Goal: Information Seeking & Learning: Compare options

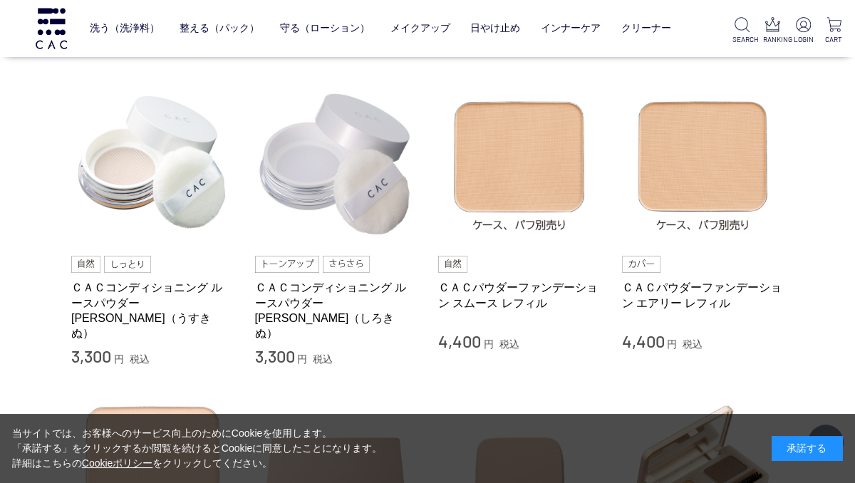
scroll to position [537, 0]
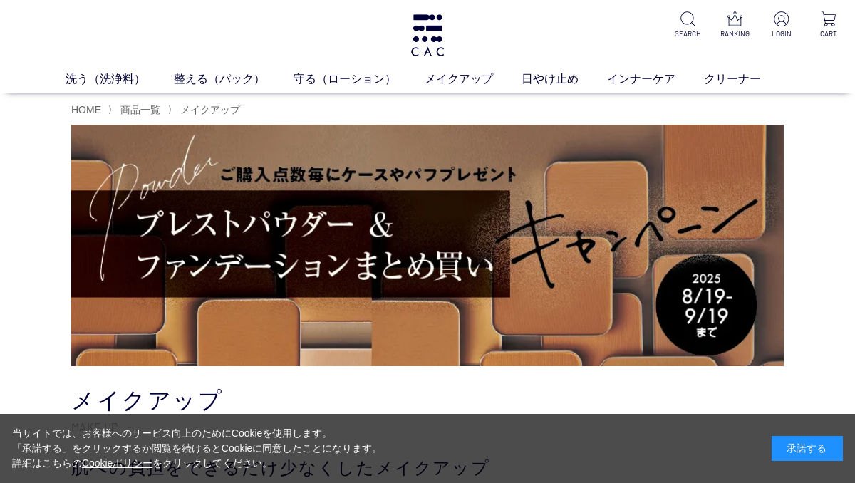
click at [811, 445] on div "承諾する" at bounding box center [807, 448] width 71 height 25
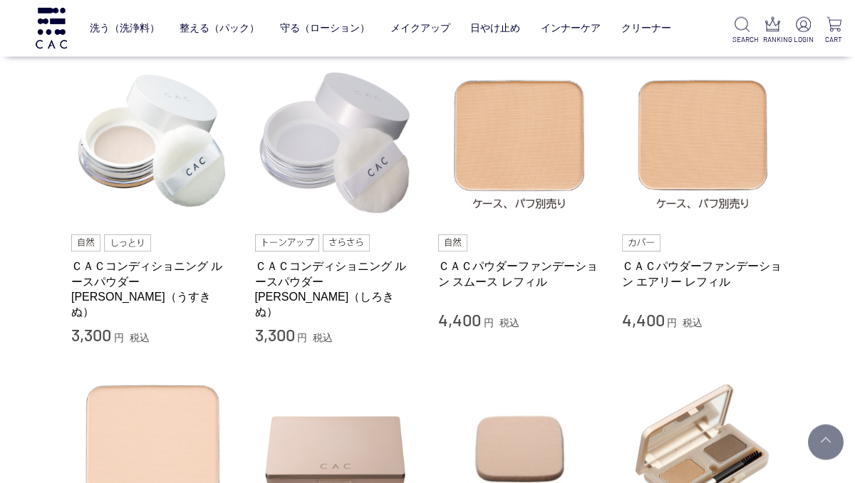
scroll to position [559, 0]
click at [536, 276] on link "ＣＡＣパウダーファンデーション スムース レフィル" at bounding box center [519, 274] width 162 height 31
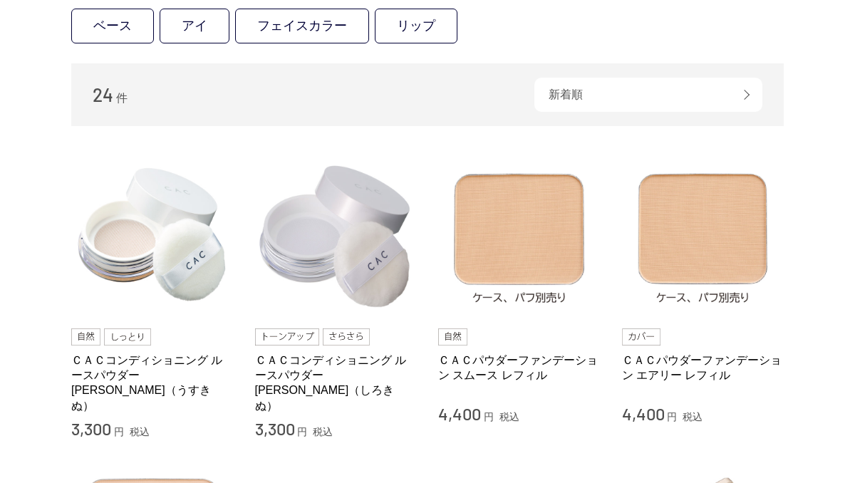
scroll to position [560, 0]
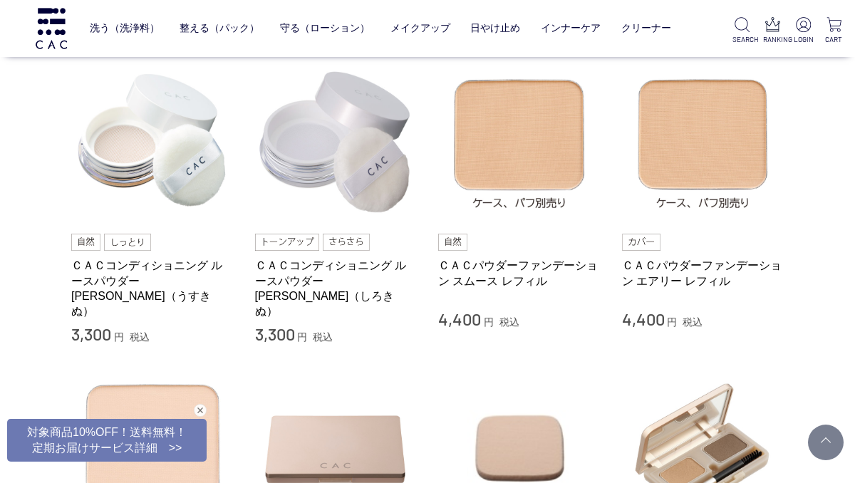
click at [717, 266] on link "ＣＡＣパウダーファンデーション エアリー レフィル" at bounding box center [703, 273] width 162 height 31
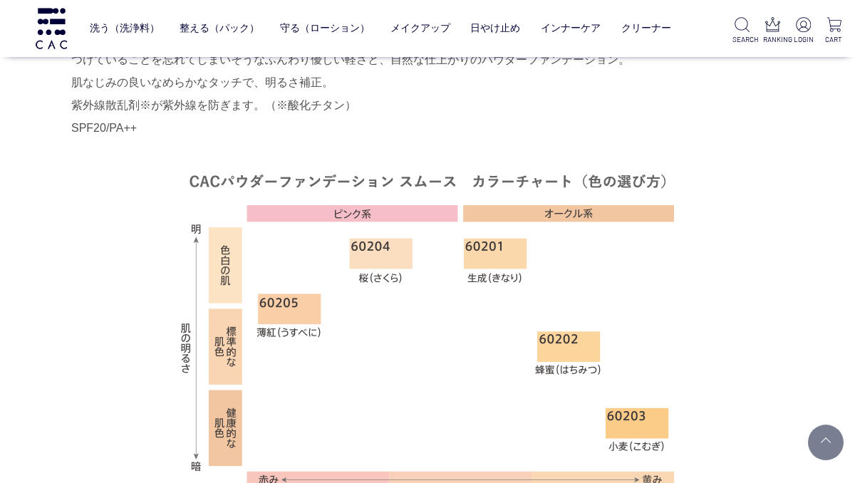
scroll to position [863, 0]
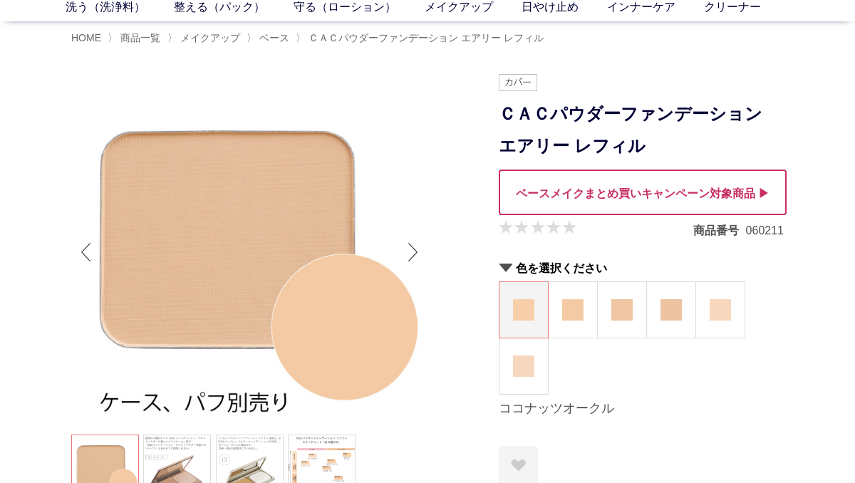
scroll to position [72, 0]
click at [723, 318] on img at bounding box center [720, 309] width 21 height 21
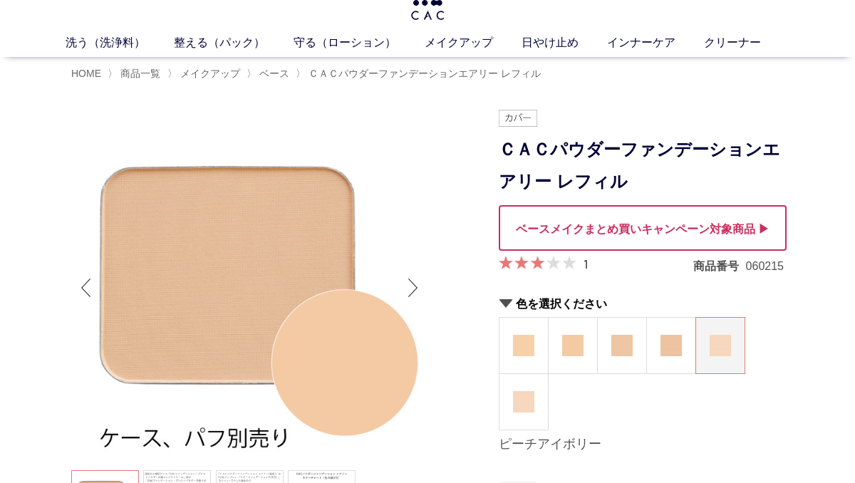
scroll to position [36, 0]
click at [528, 402] on img at bounding box center [523, 401] width 21 height 21
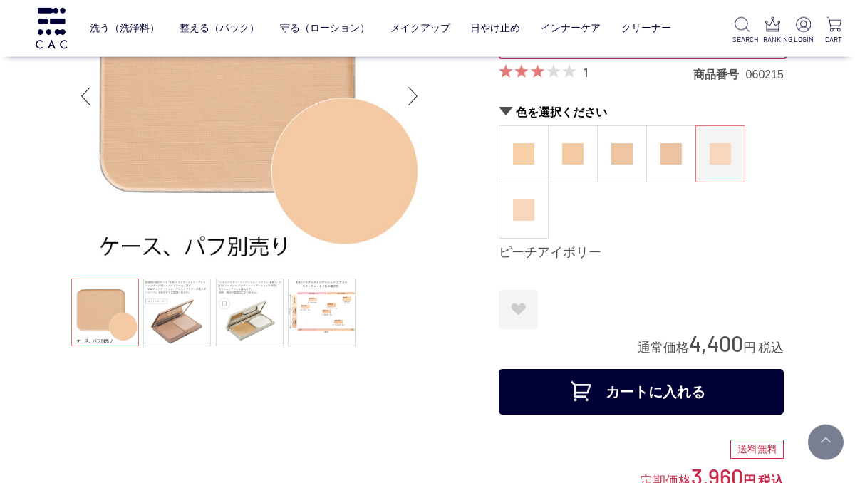
scroll to position [133, 0]
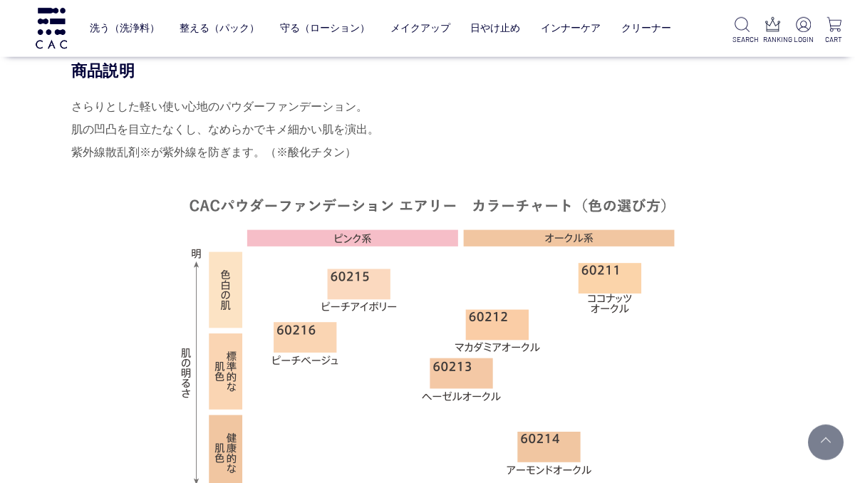
scroll to position [879, 0]
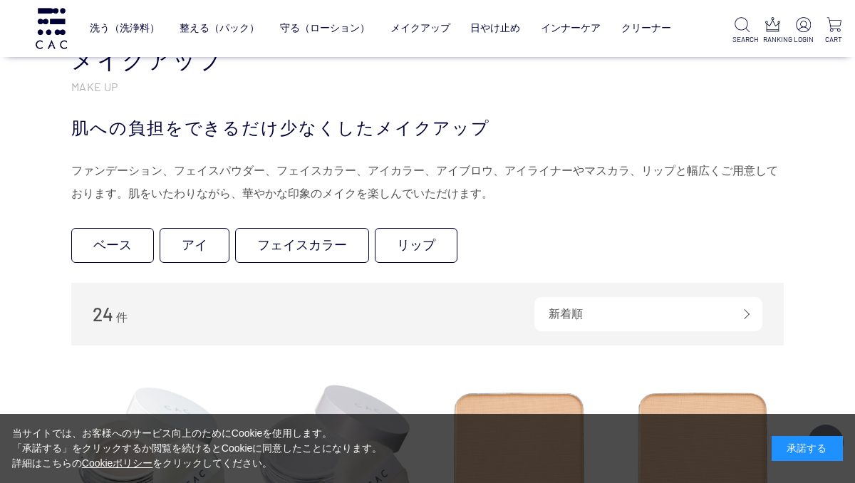
scroll to position [560, 0]
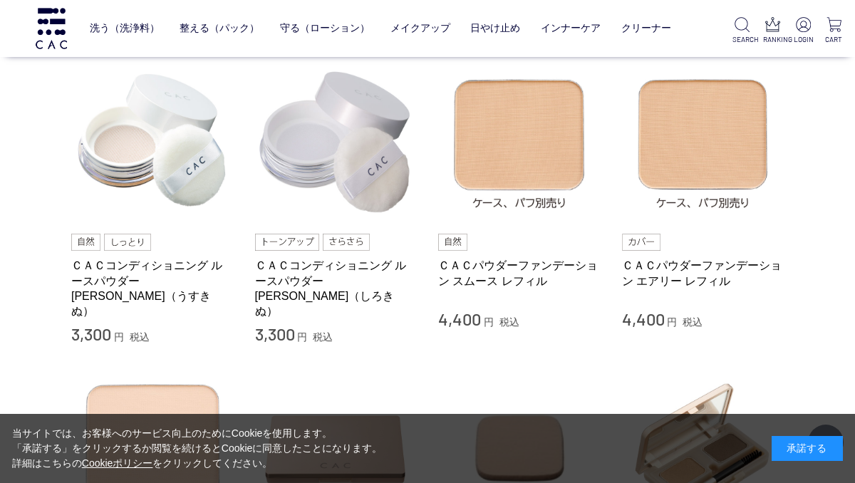
click at [550, 272] on link "ＣＡＣパウダーファンデーション スムース レフィル" at bounding box center [519, 273] width 162 height 31
click at [692, 278] on link "ＣＡＣパウダーファンデーション エアリー レフィル" at bounding box center [703, 273] width 162 height 31
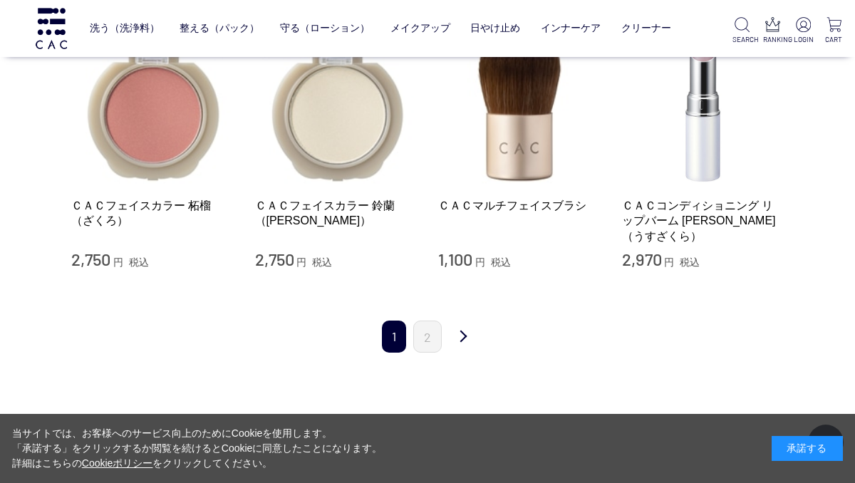
scroll to position [1704, 0]
click at [429, 325] on link "2" at bounding box center [427, 337] width 28 height 32
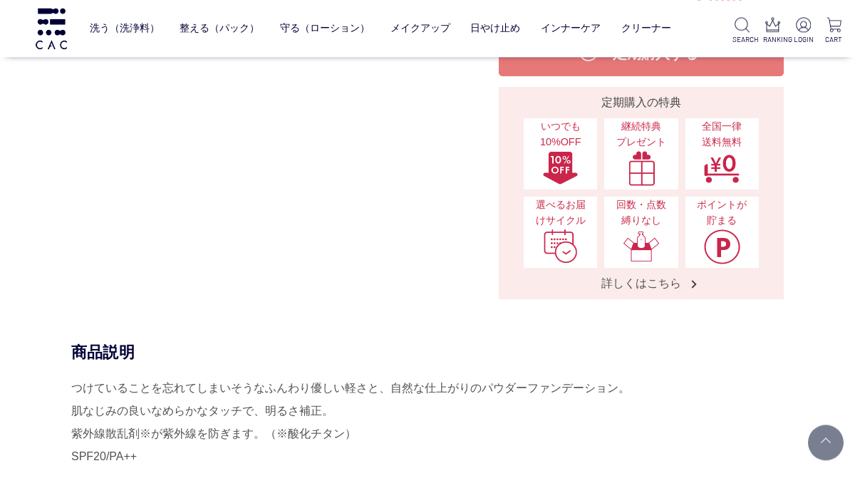
scroll to position [549, 0]
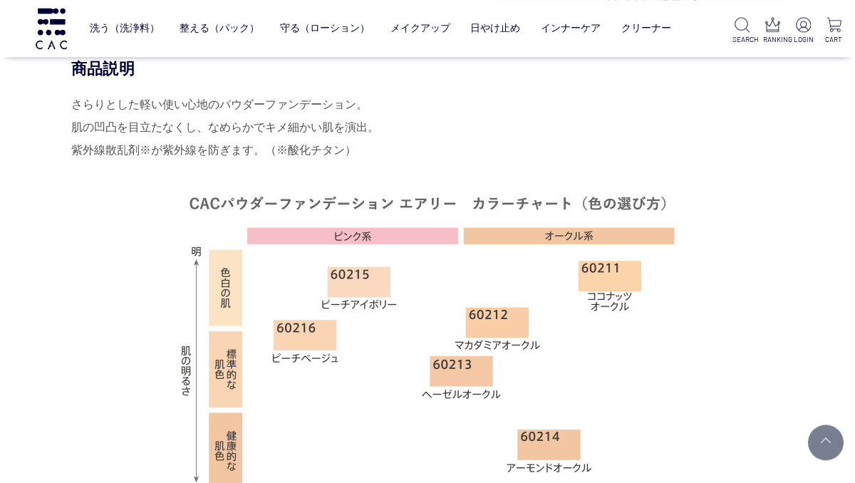
scroll to position [889, 0]
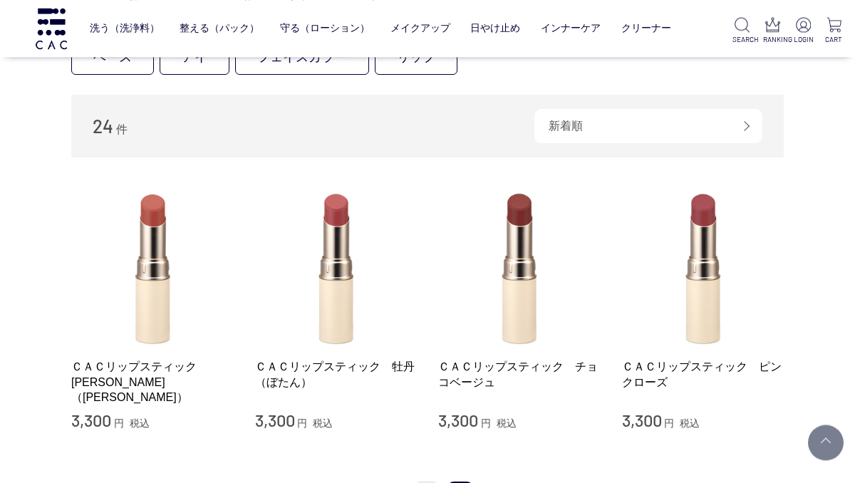
scroll to position [188, 0]
click at [181, 376] on link "ＣＡＣリップスティック　[PERSON_NAME]（[PERSON_NAME]）" at bounding box center [152, 382] width 162 height 46
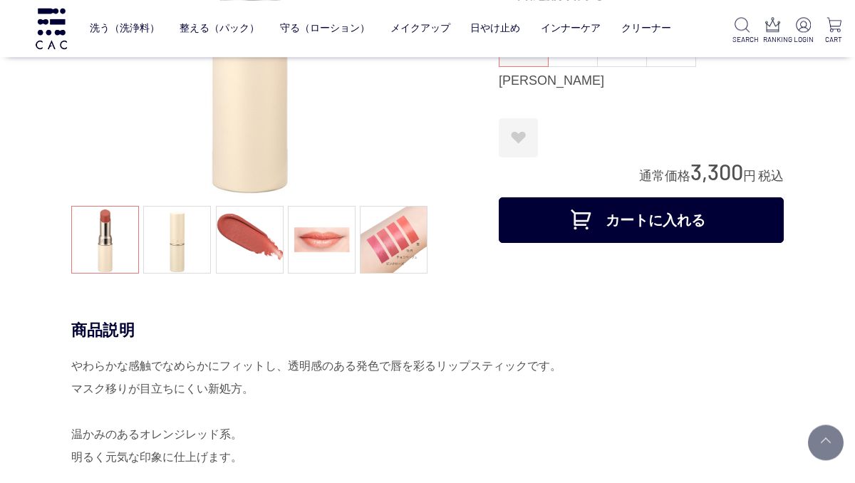
scroll to position [207, 0]
click at [397, 241] on link at bounding box center [394, 240] width 68 height 68
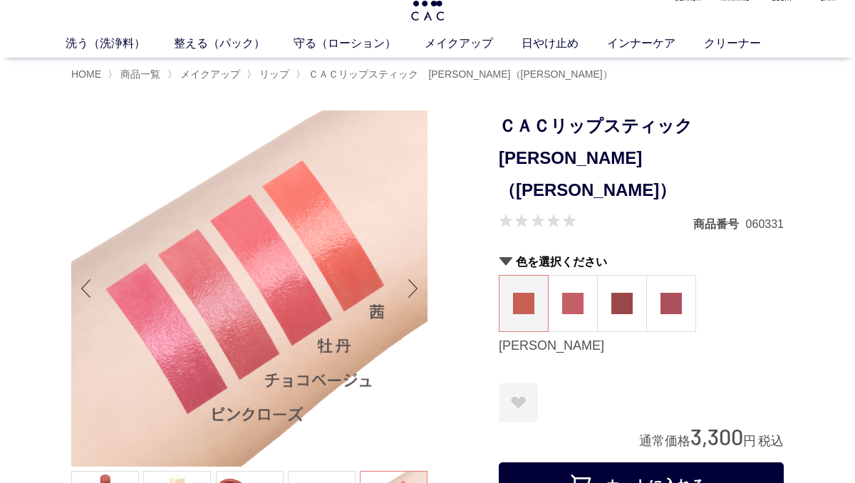
scroll to position [35, 0]
click at [568, 294] on img at bounding box center [572, 304] width 21 height 21
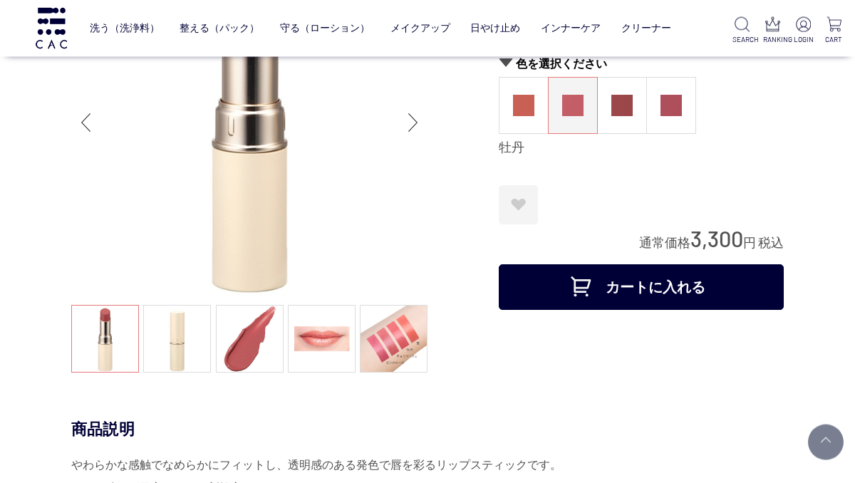
scroll to position [108, 0]
click at [331, 344] on link at bounding box center [322, 339] width 68 height 68
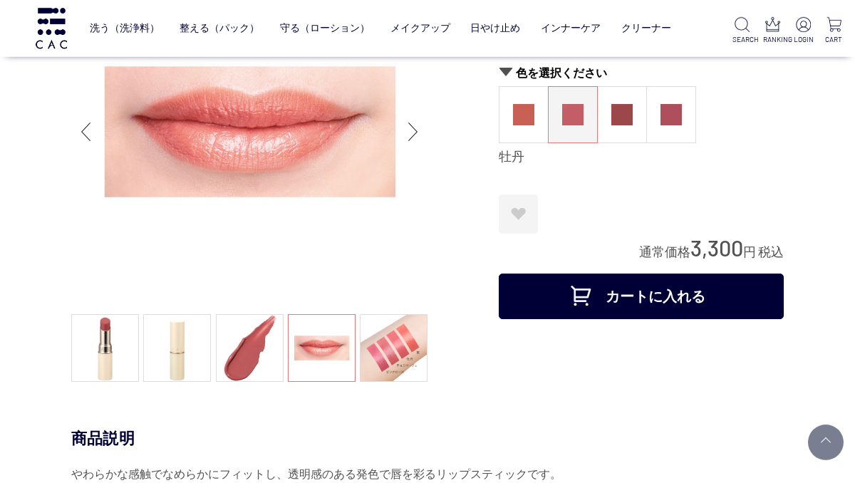
scroll to position [100, 0]
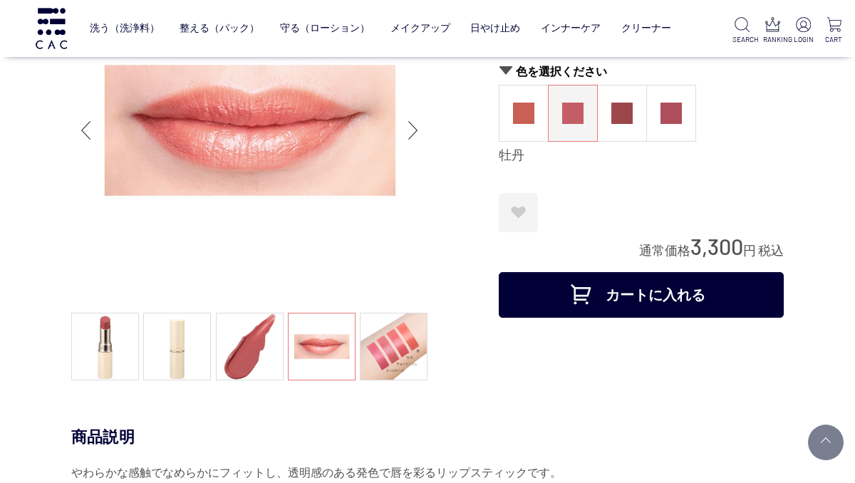
click at [514, 120] on img at bounding box center [523, 113] width 21 height 21
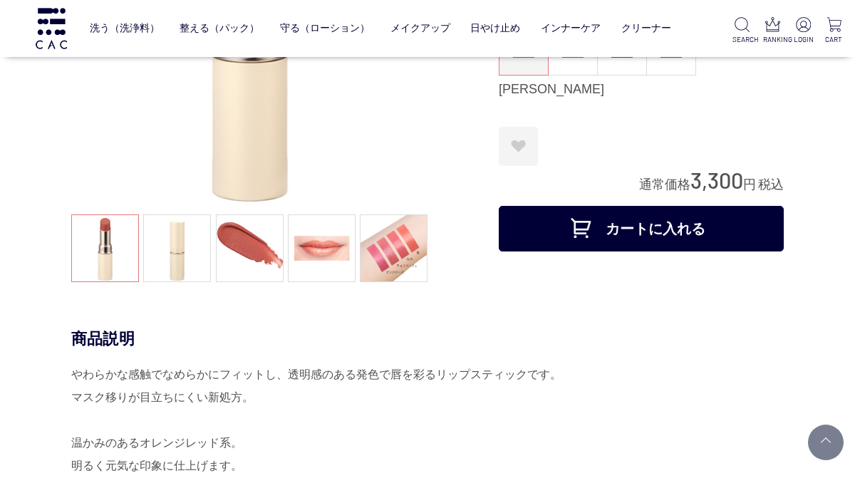
click at [320, 257] on link at bounding box center [322, 248] width 68 height 68
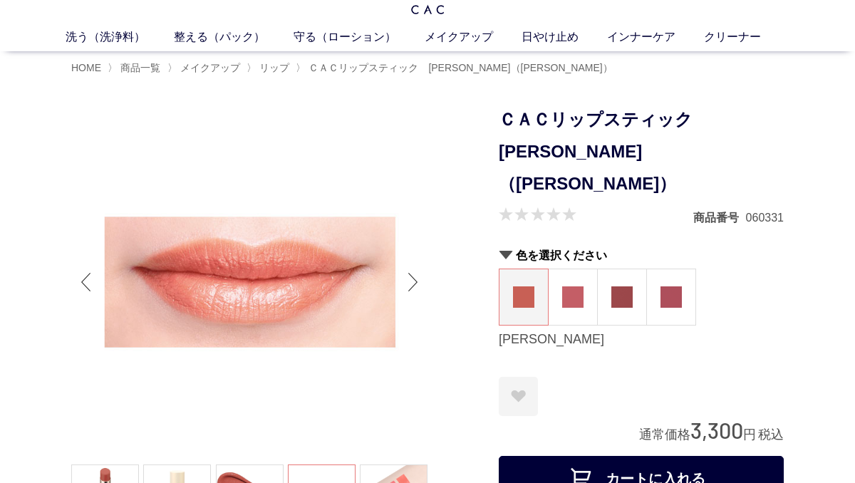
scroll to position [42, 0]
click at [574, 286] on img at bounding box center [572, 296] width 21 height 21
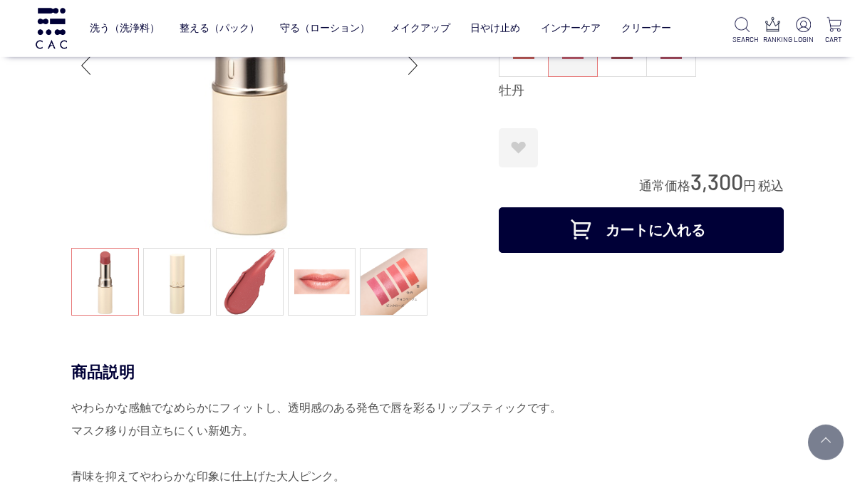
scroll to position [171, 0]
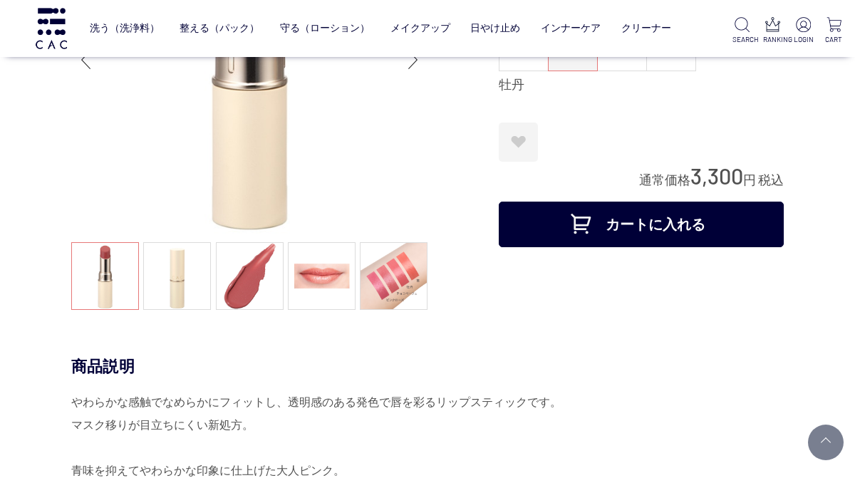
click at [324, 276] on link at bounding box center [322, 276] width 68 height 68
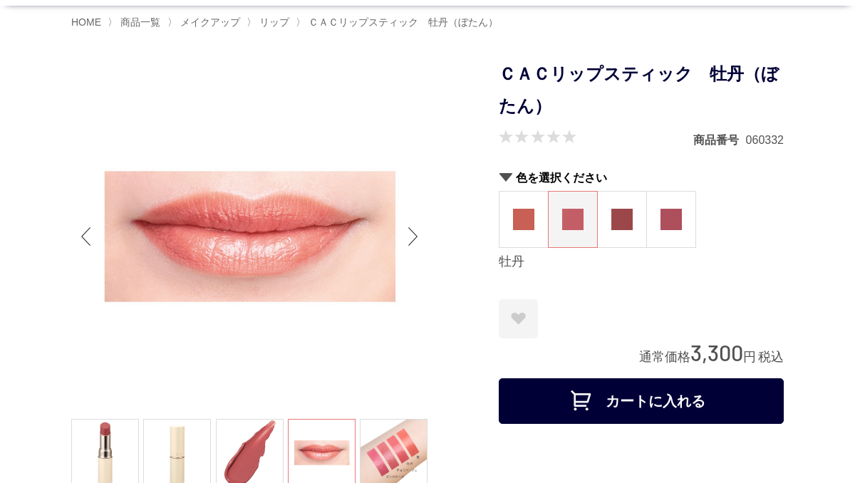
scroll to position [88, 0]
click at [623, 222] on img at bounding box center [621, 219] width 21 height 21
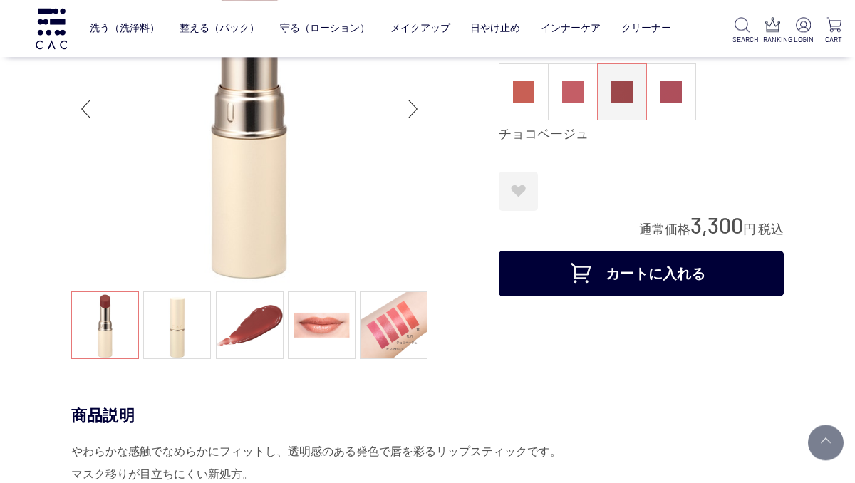
scroll to position [122, 0]
click at [337, 328] on link at bounding box center [322, 325] width 68 height 68
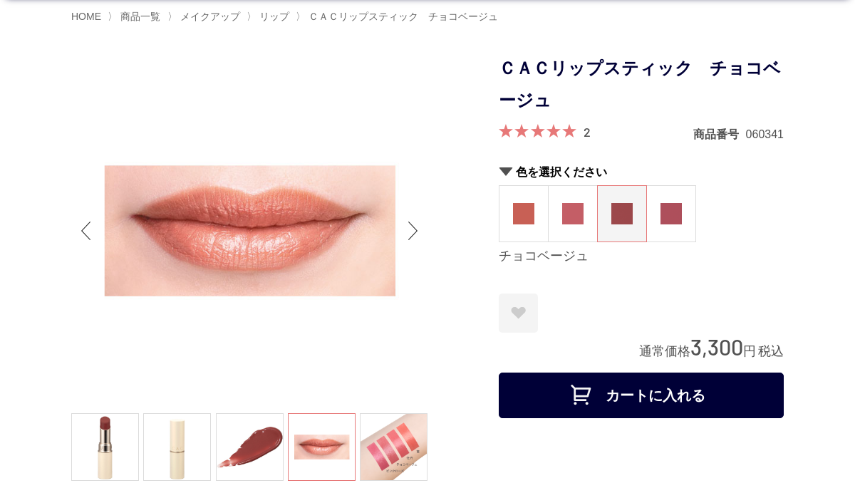
scroll to position [83, 0]
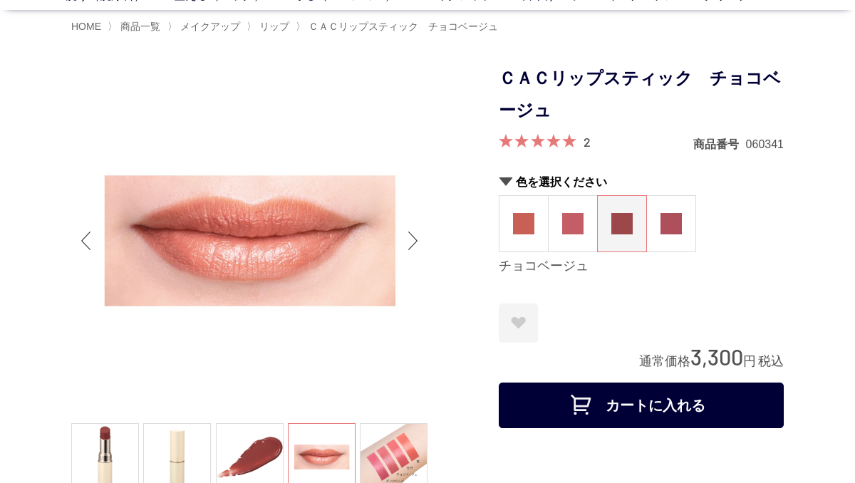
click at [681, 217] on img at bounding box center [670, 223] width 21 height 21
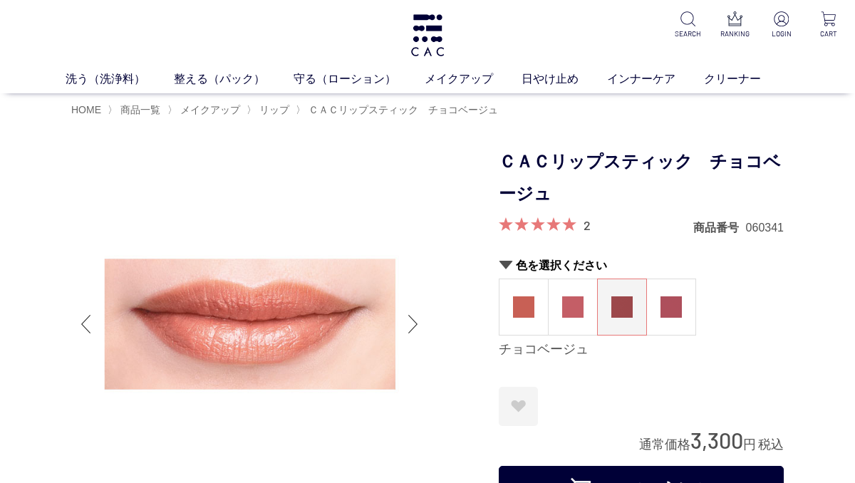
scroll to position [83, 0]
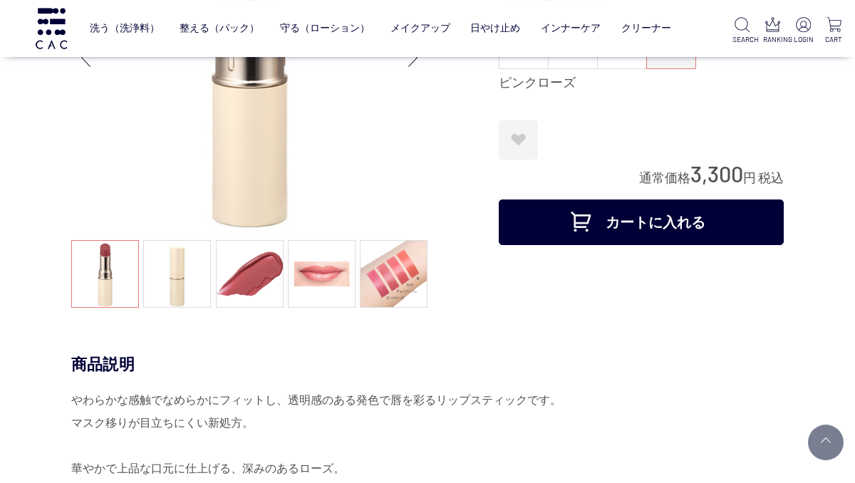
scroll to position [173, 0]
click at [329, 269] on link at bounding box center [322, 274] width 68 height 68
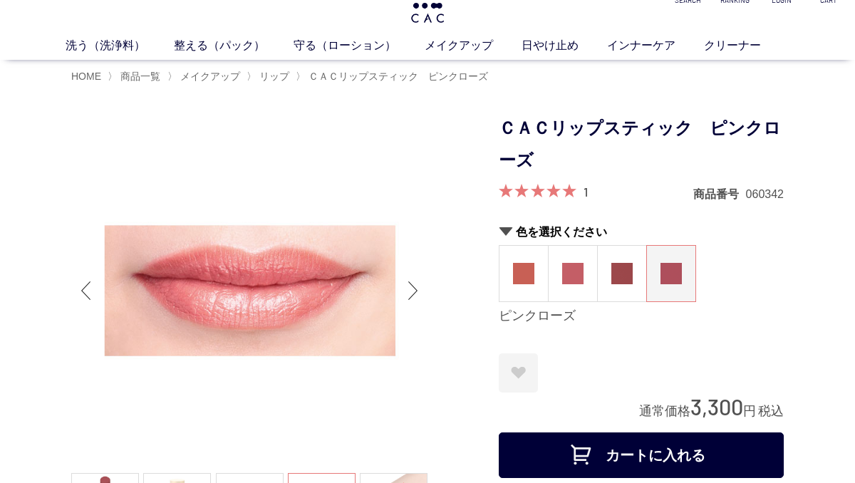
scroll to position [0, 0]
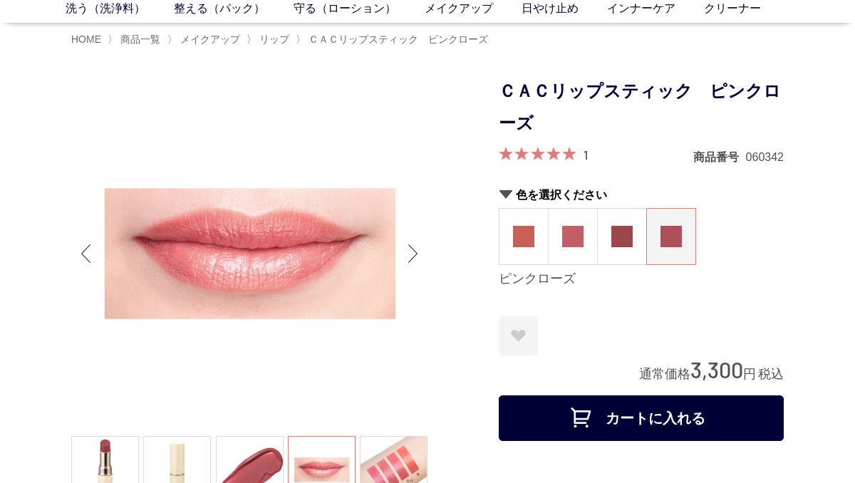
click at [404, 455] on link at bounding box center [394, 470] width 68 height 68
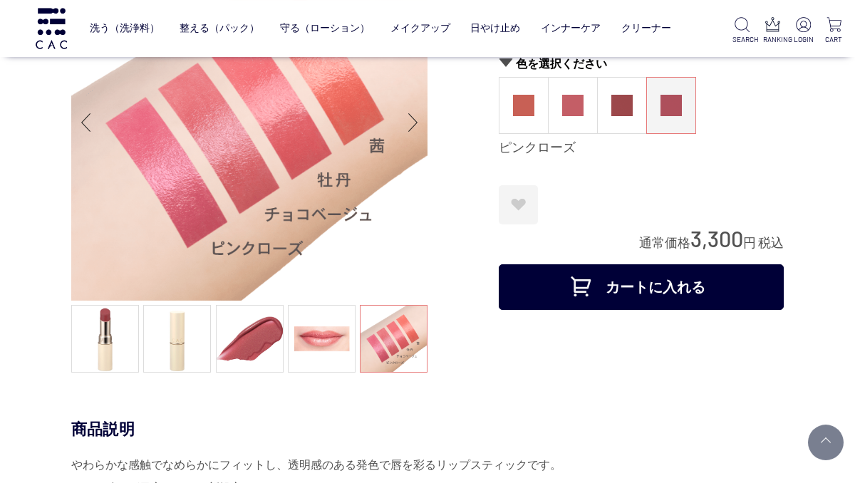
scroll to position [108, 0]
click at [301, 140] on img at bounding box center [249, 122] width 356 height 356
click at [301, 133] on img at bounding box center [249, 122] width 356 height 356
click at [576, 105] on img at bounding box center [572, 105] width 21 height 21
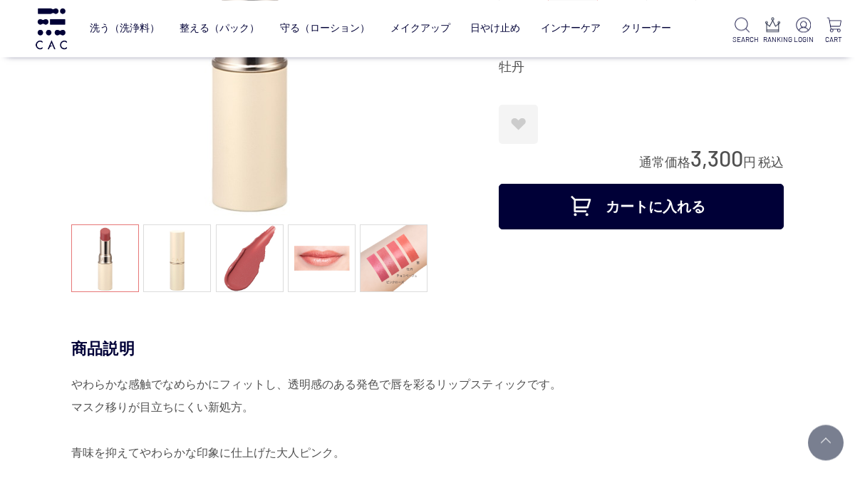
scroll to position [189, 0]
click at [320, 259] on link at bounding box center [322, 258] width 68 height 68
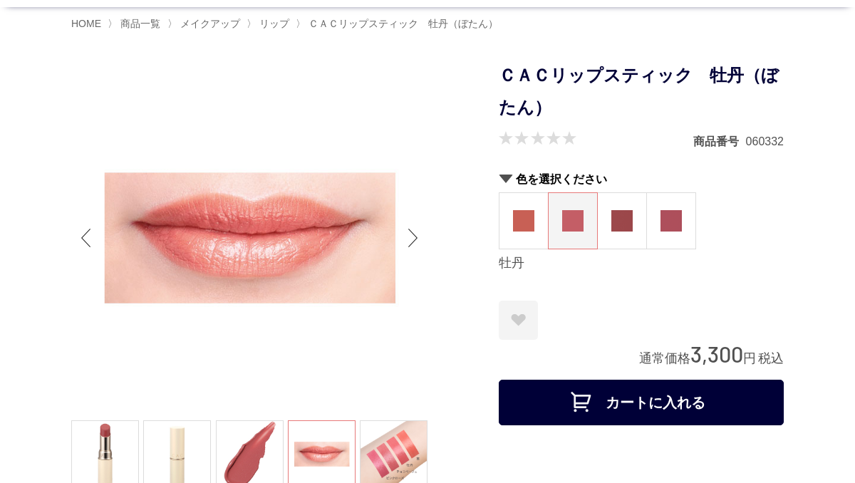
scroll to position [101, 0]
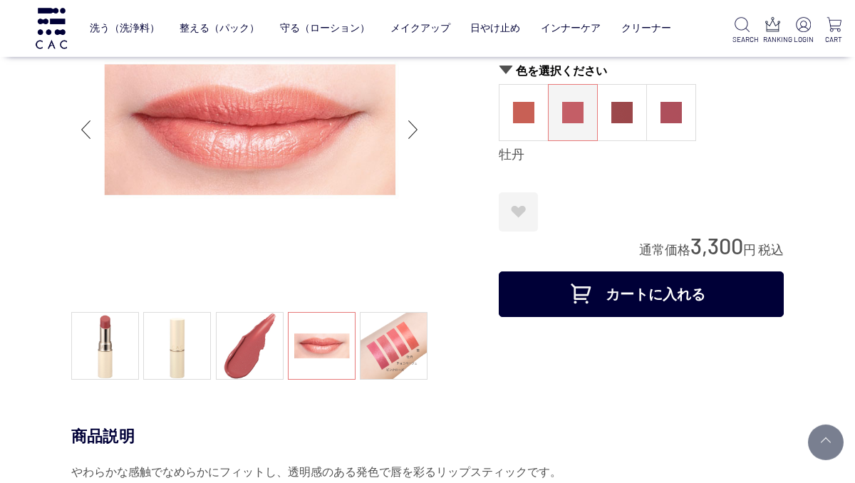
click at [408, 348] on link at bounding box center [394, 346] width 68 height 68
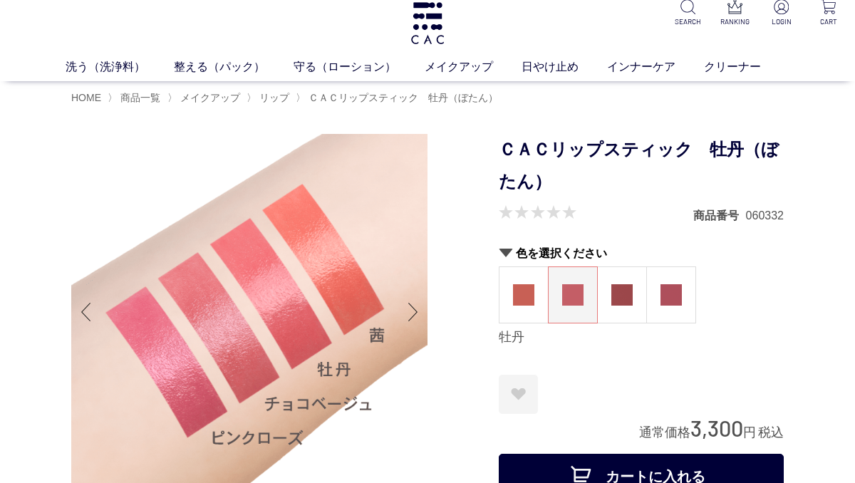
scroll to position [0, 0]
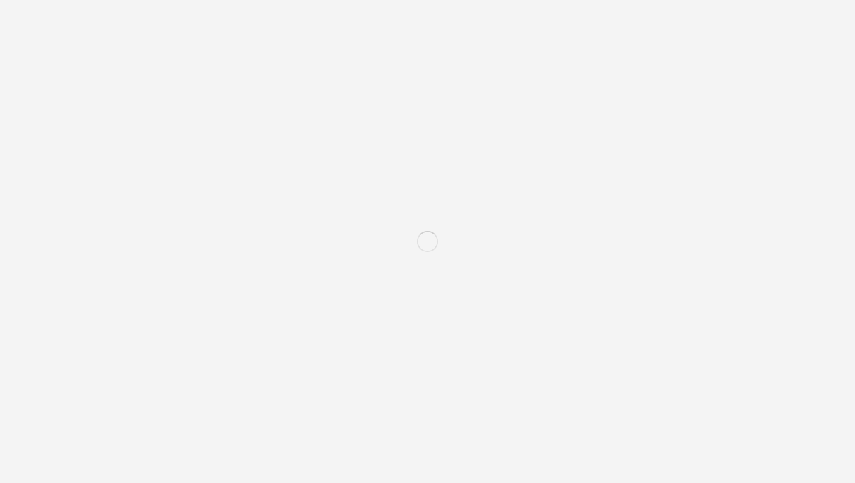
scroll to position [88, 0]
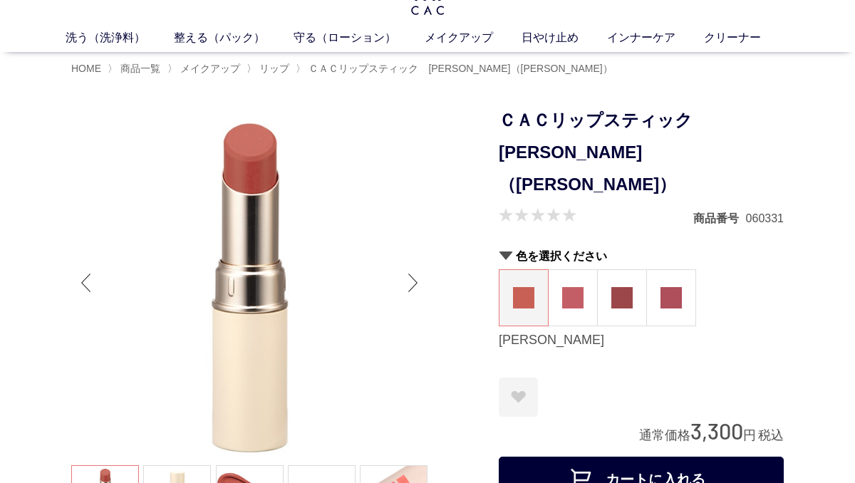
scroll to position [42, 0]
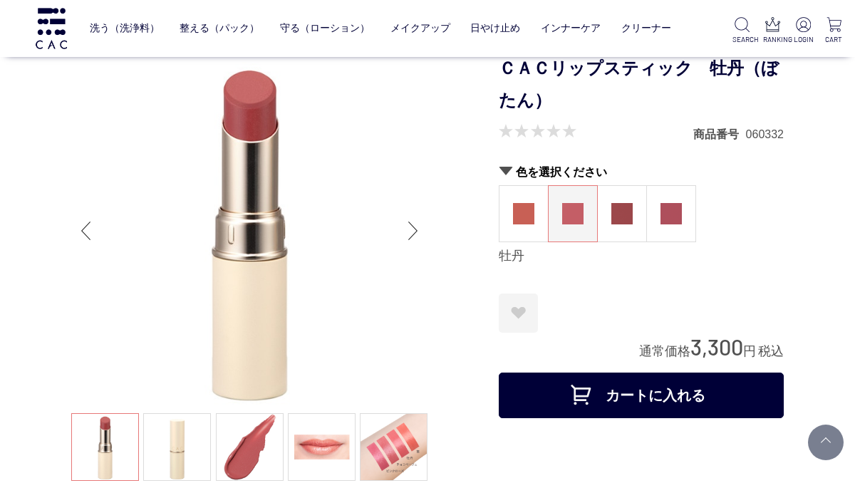
scroll to position [100, 0]
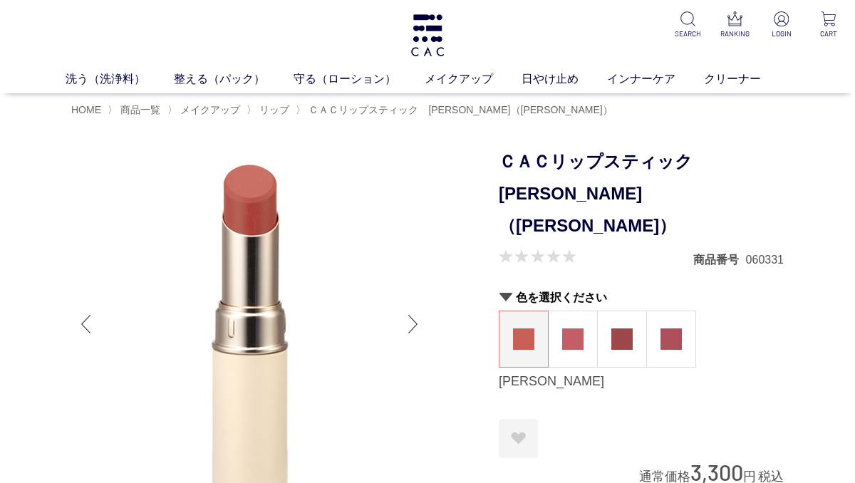
scroll to position [36, 0]
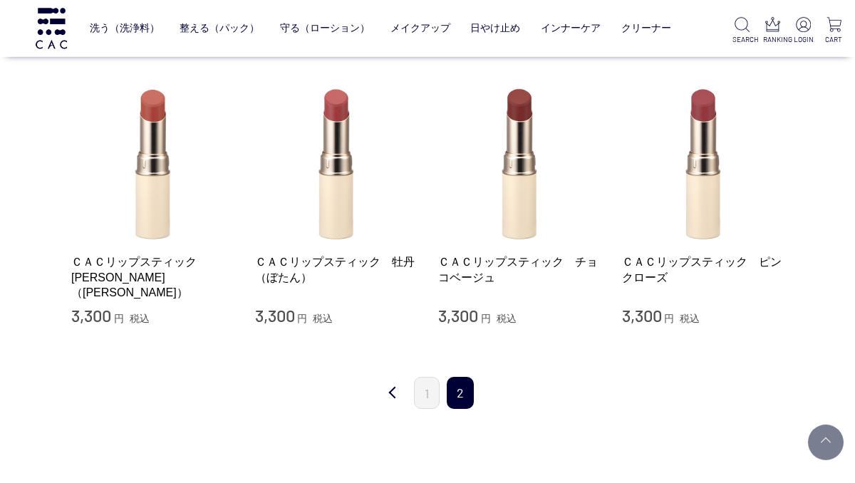
scroll to position [278, 0]
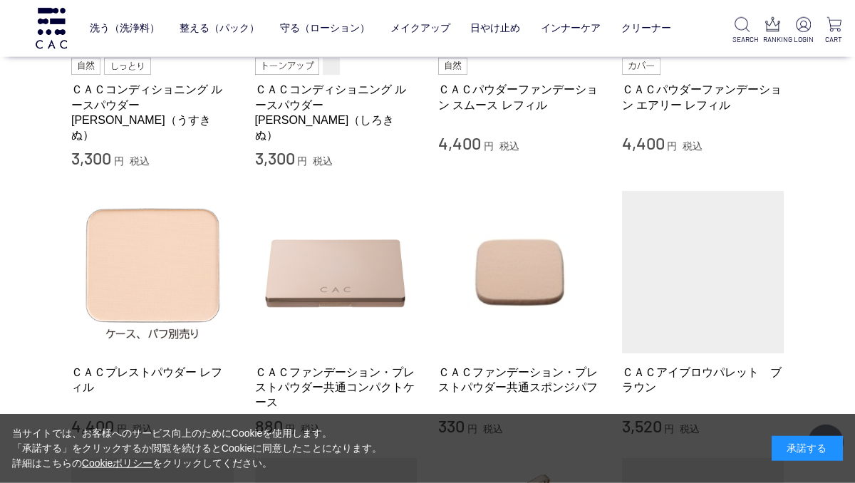
scroll to position [779, 0]
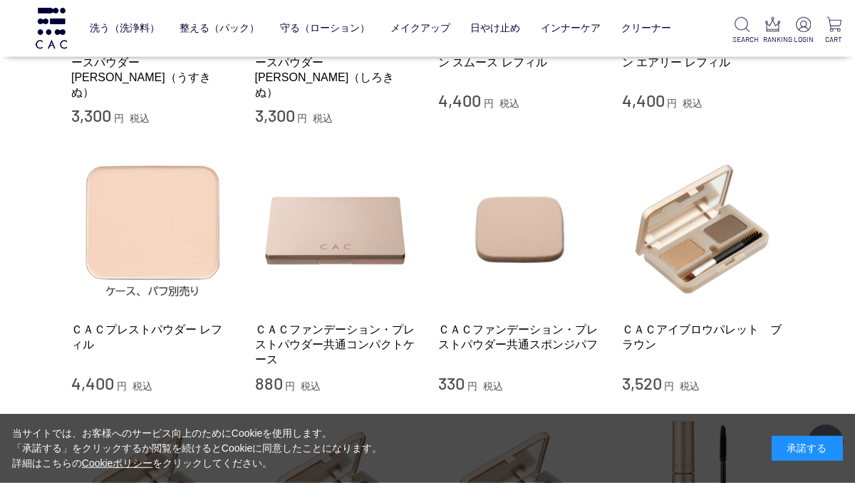
click at [614, 276] on li "ＣＡＣプレストパウダー レフィル 4,400 円 税込 ＣＡＣファンデーション・プレストパウダー共通コンパクトケース 880 円 税込 ＣＡＣファンデーション…" at bounding box center [427, 271] width 712 height 246
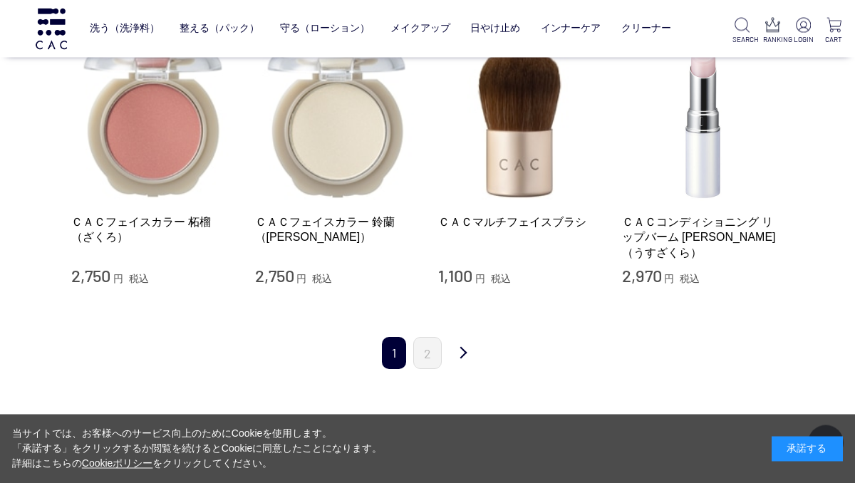
scroll to position [1678, 0]
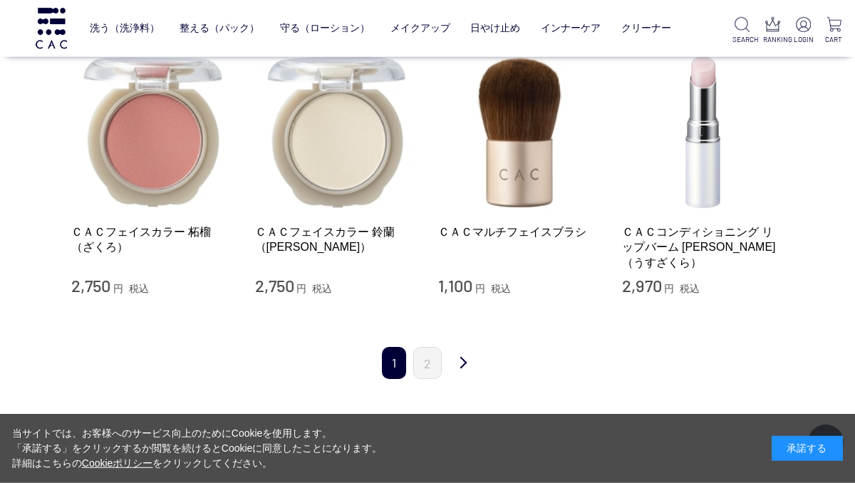
click at [429, 348] on link "2" at bounding box center [427, 363] width 28 height 32
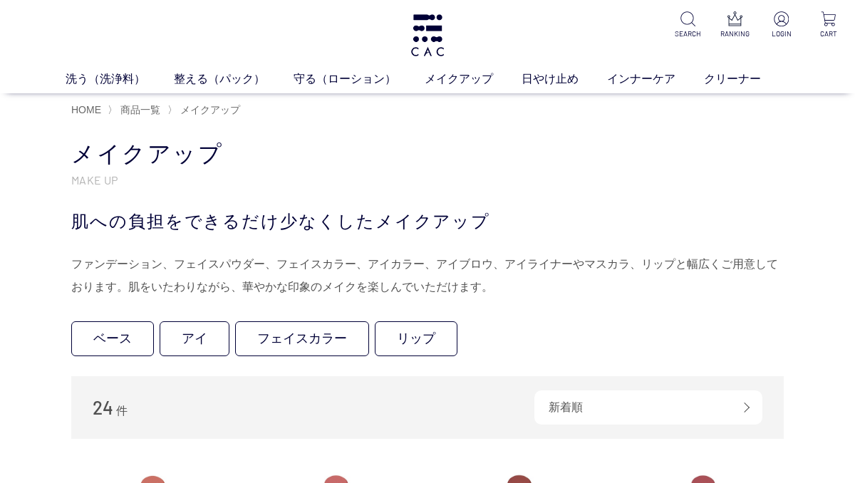
click at [81, 105] on span "HOME" at bounding box center [86, 109] width 30 height 11
